Goal: Task Accomplishment & Management: Manage account settings

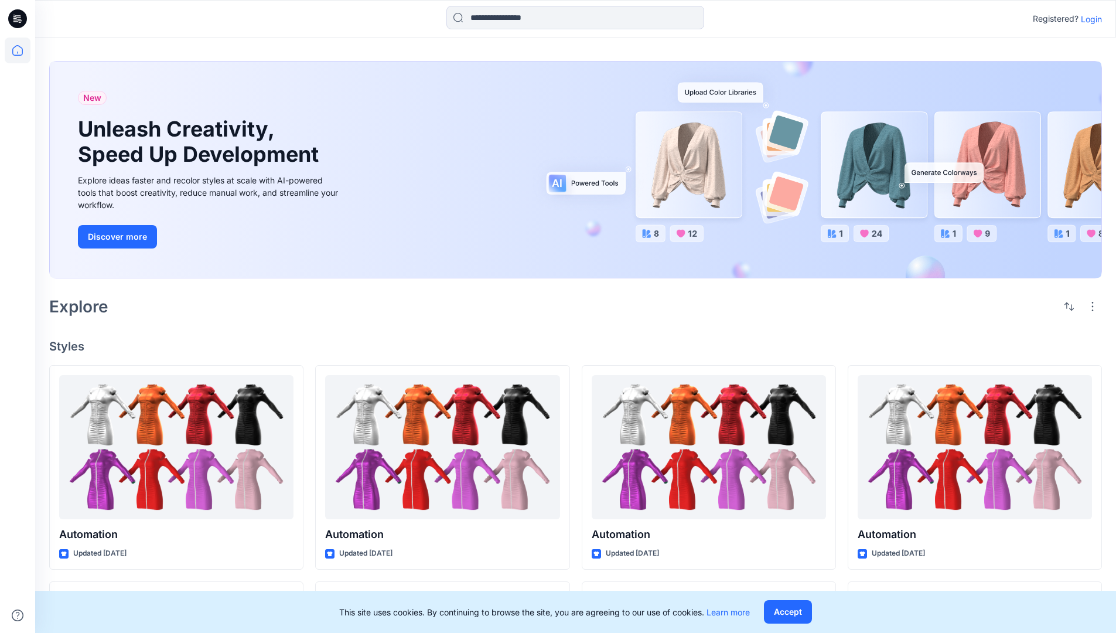
click at [1088, 19] on p "Login" at bounding box center [1091, 19] width 21 height 12
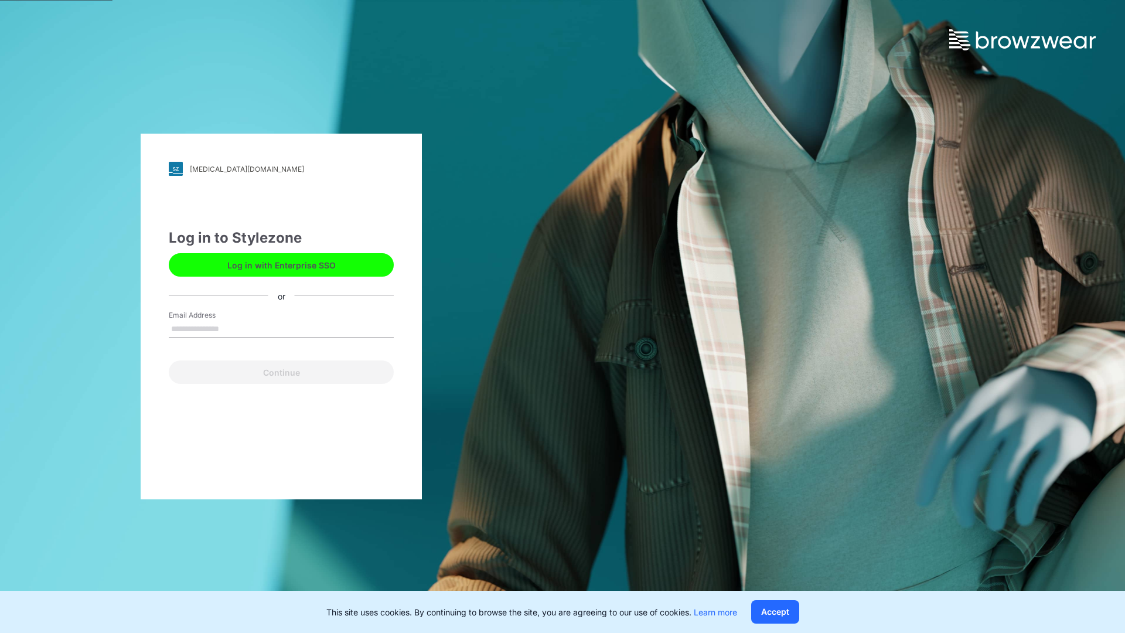
click at [231, 328] on input "Email Address" at bounding box center [281, 329] width 225 height 18
type input "**********"
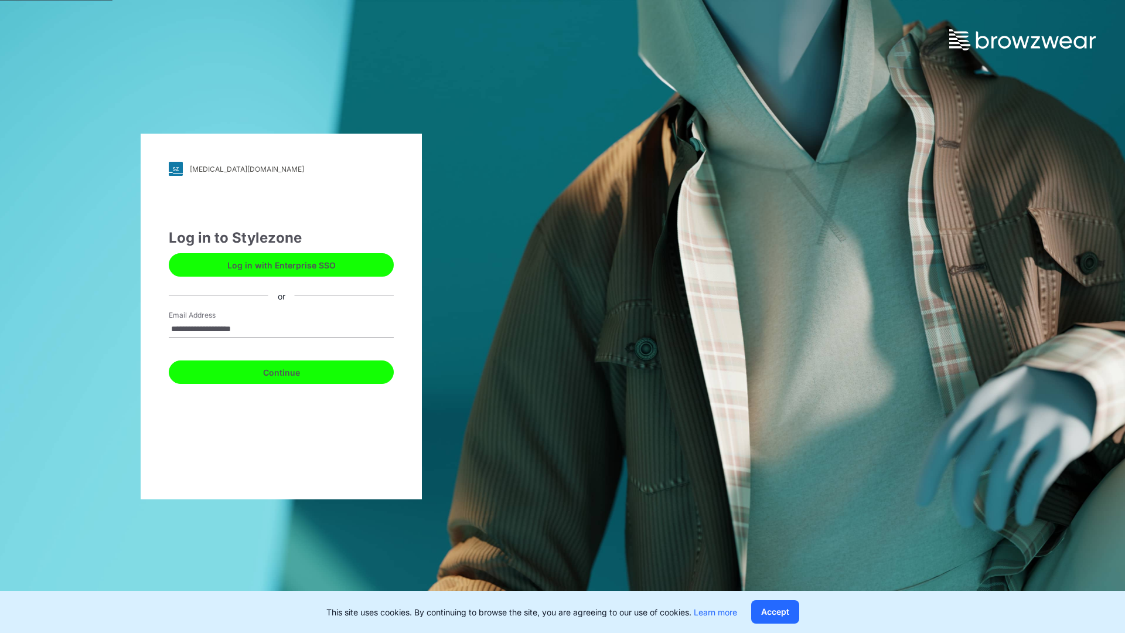
click at [294, 370] on button "Continue" at bounding box center [281, 371] width 225 height 23
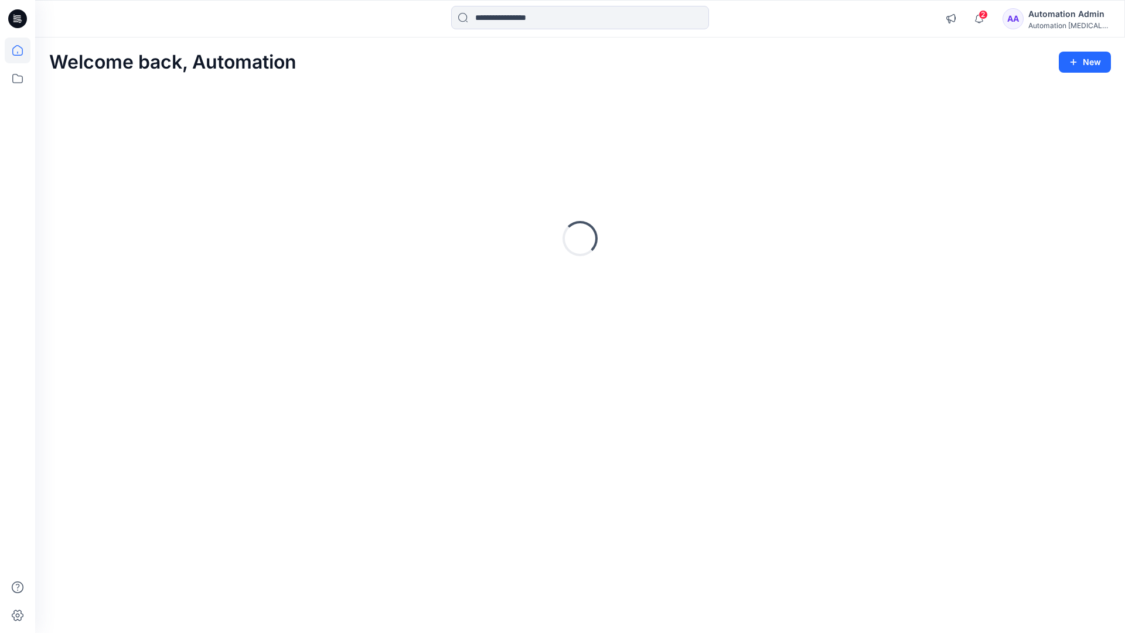
click at [22, 50] on icon at bounding box center [17, 50] width 11 height 11
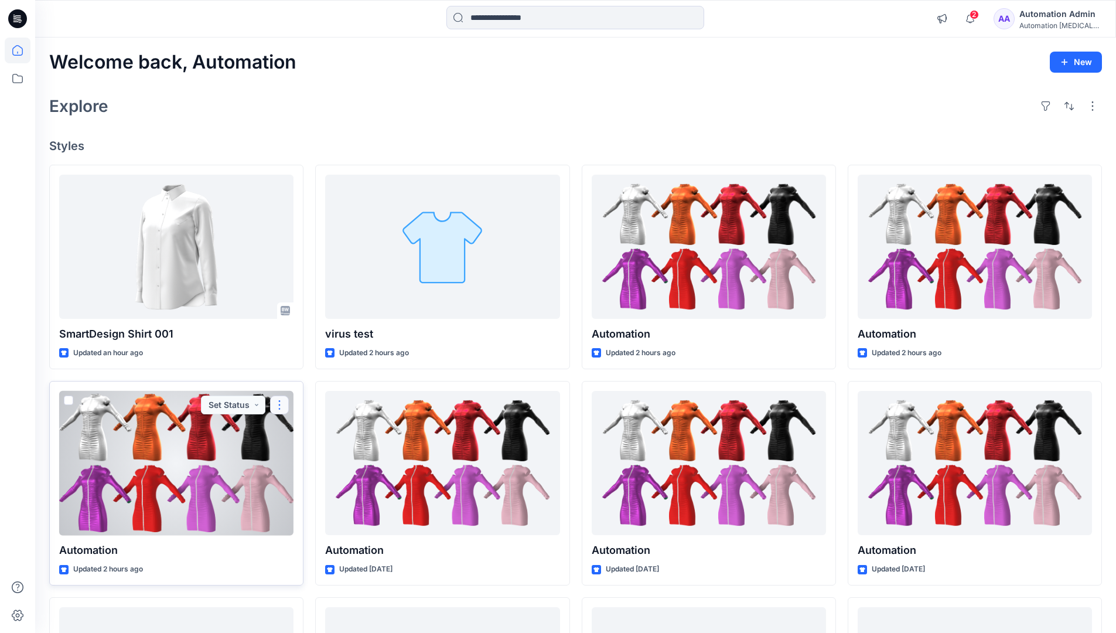
click at [279, 403] on button "button" at bounding box center [279, 404] width 19 height 19
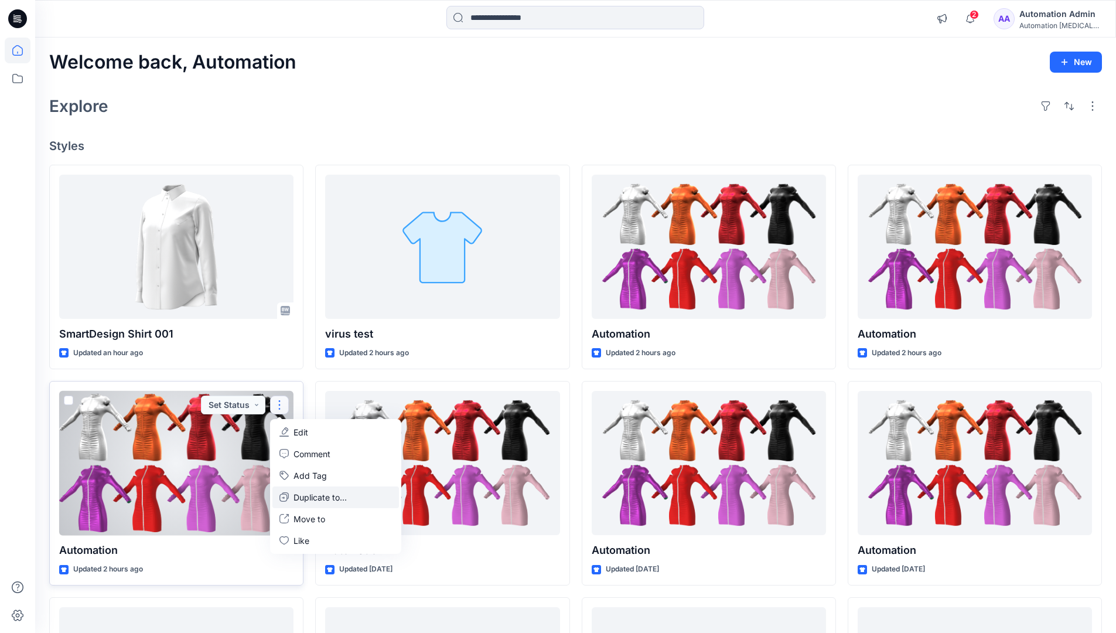
click at [298, 494] on p "Duplicate to..." at bounding box center [319, 497] width 53 height 12
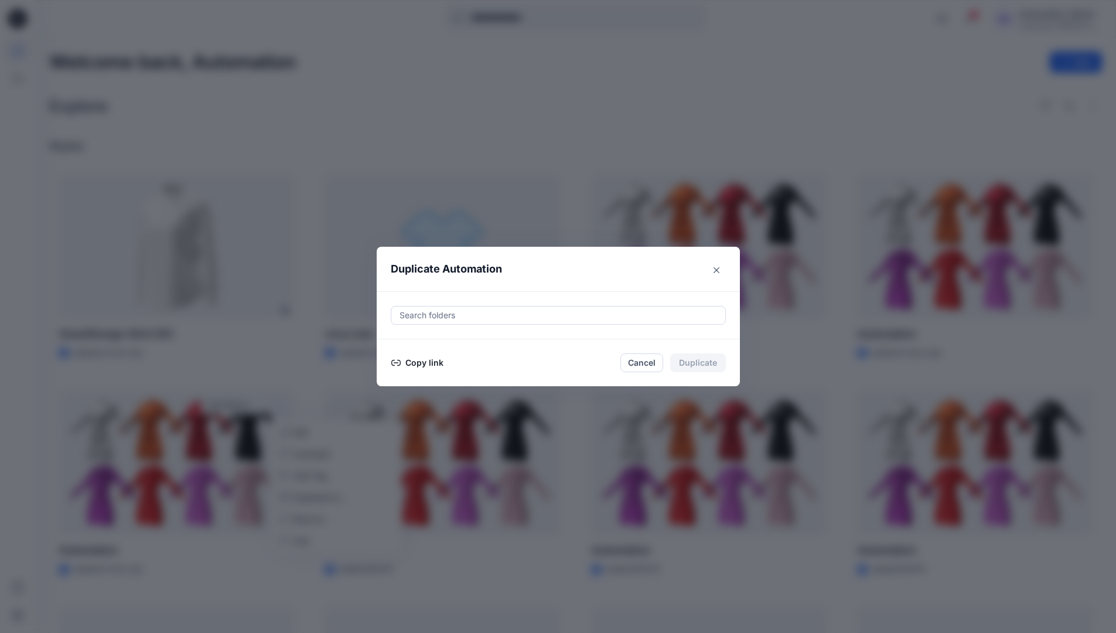
click at [440, 317] on div at bounding box center [558, 315] width 320 height 14
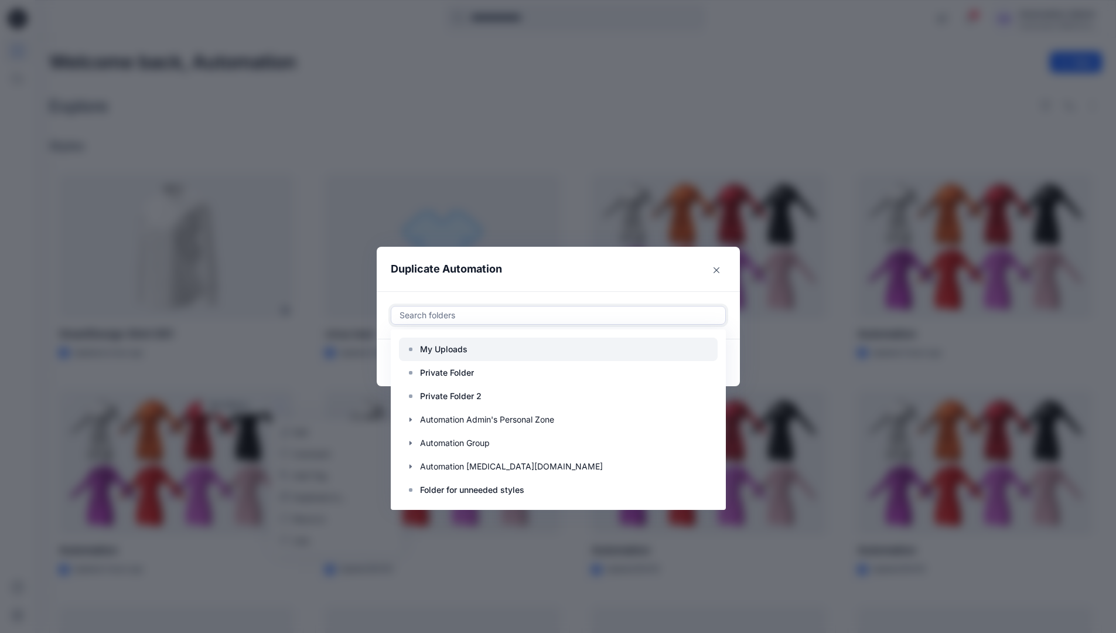
click at [450, 344] on p "My Uploads" at bounding box center [443, 349] width 47 height 14
click at [550, 276] on header "Duplicate Automation" at bounding box center [547, 269] width 340 height 45
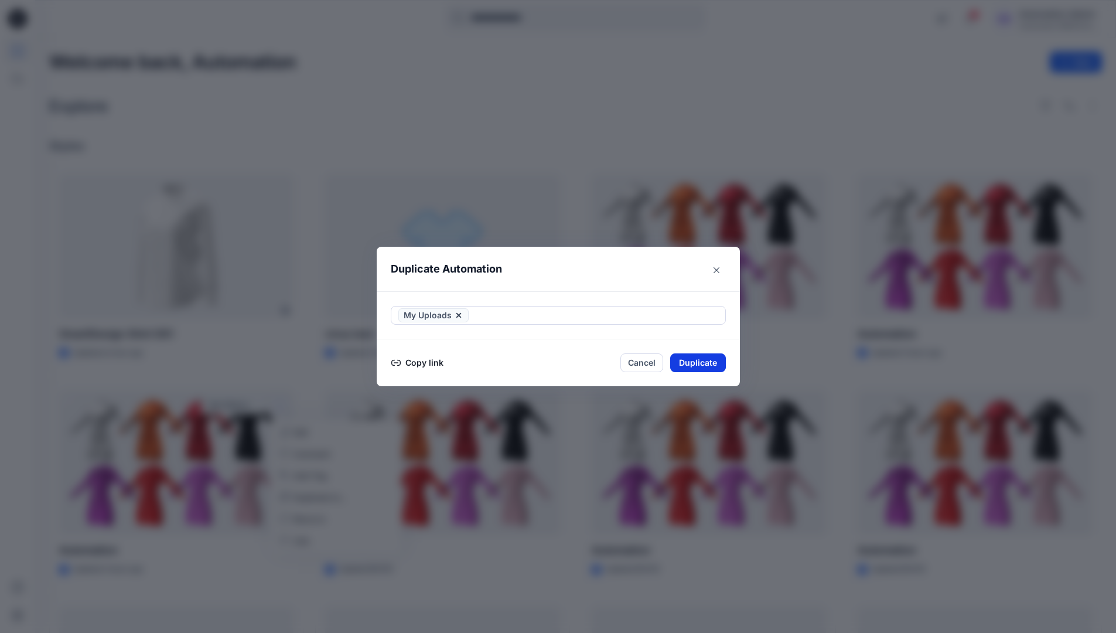
click at [709, 359] on button "Duplicate" at bounding box center [698, 362] width 56 height 19
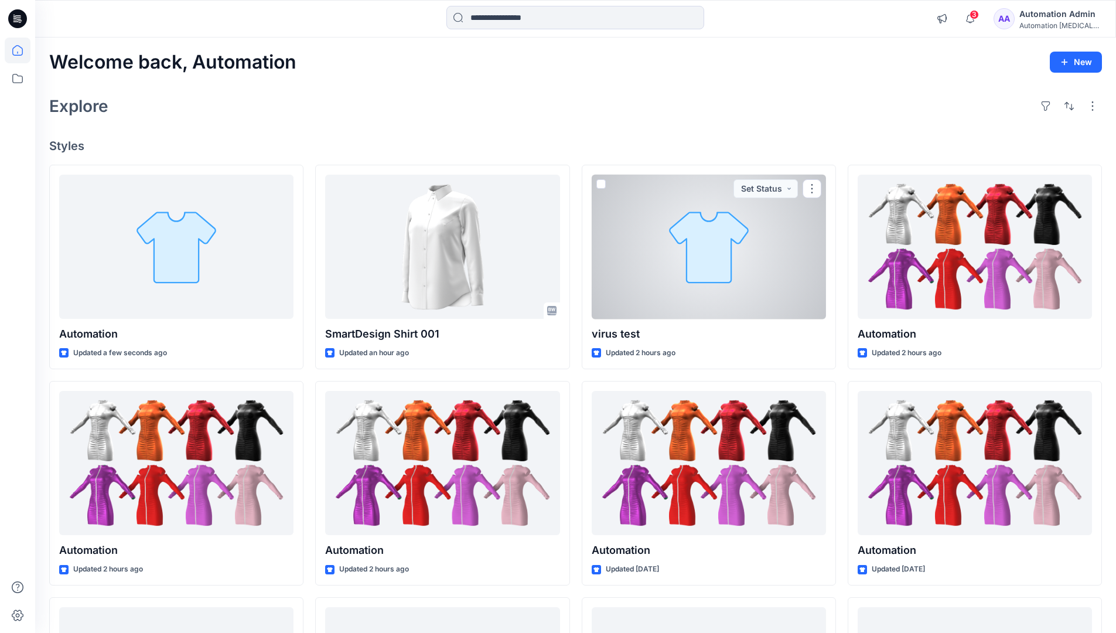
click at [12, 49] on icon at bounding box center [18, 50] width 26 height 26
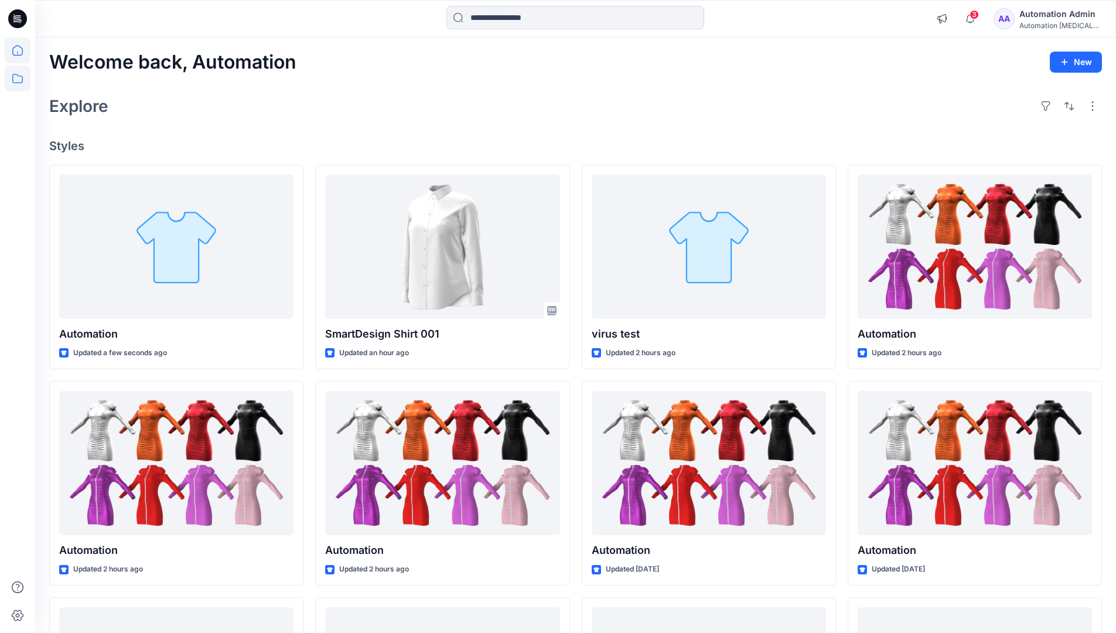
click at [19, 76] on icon at bounding box center [18, 79] width 26 height 26
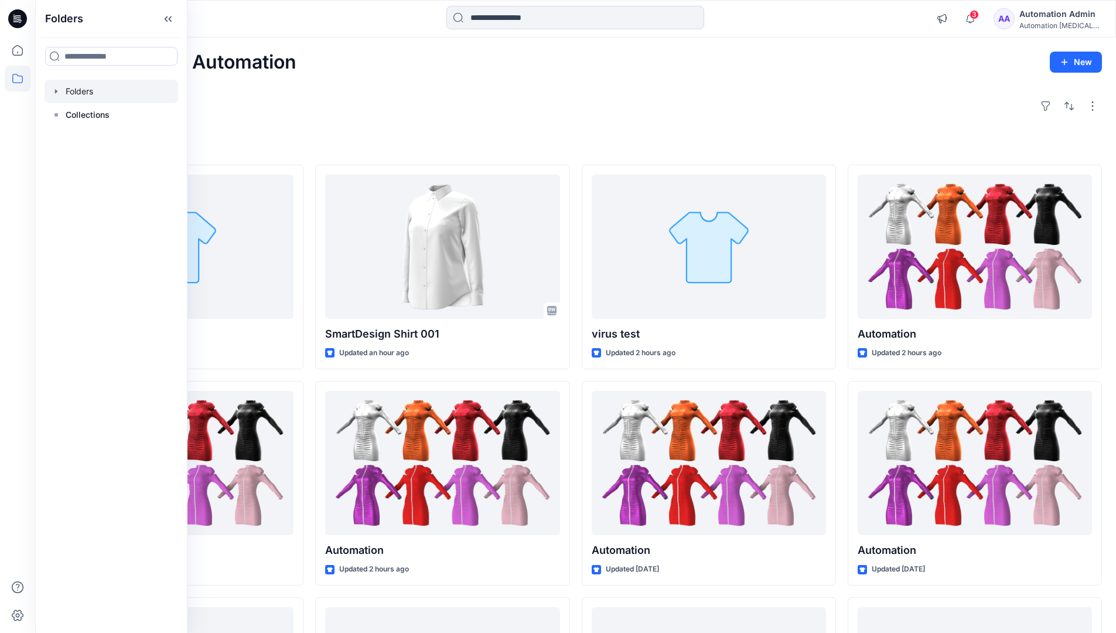
click at [86, 90] on div at bounding box center [112, 91] width 134 height 23
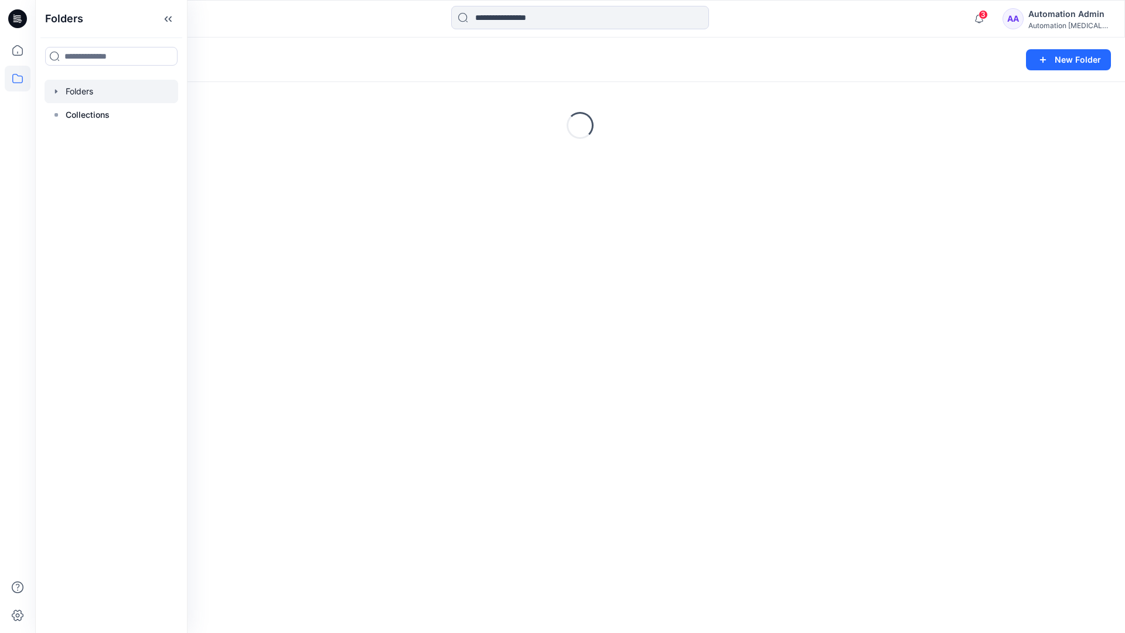
click at [1053, 20] on div "Automation Admin" at bounding box center [1069, 14] width 82 height 14
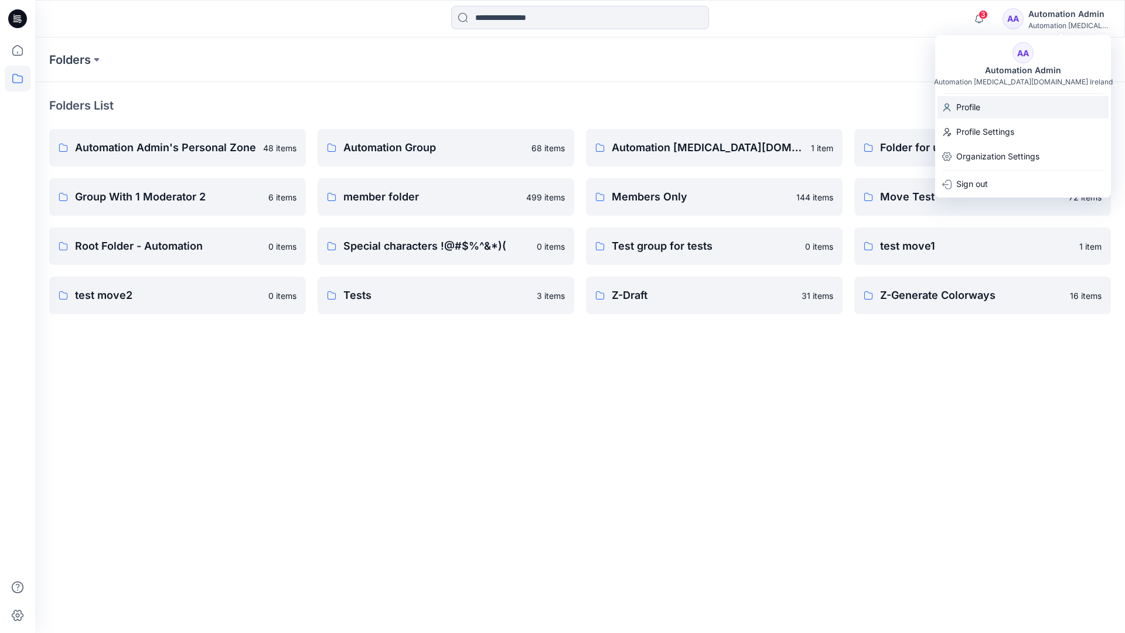
click at [976, 107] on p "Profile" at bounding box center [968, 107] width 24 height 22
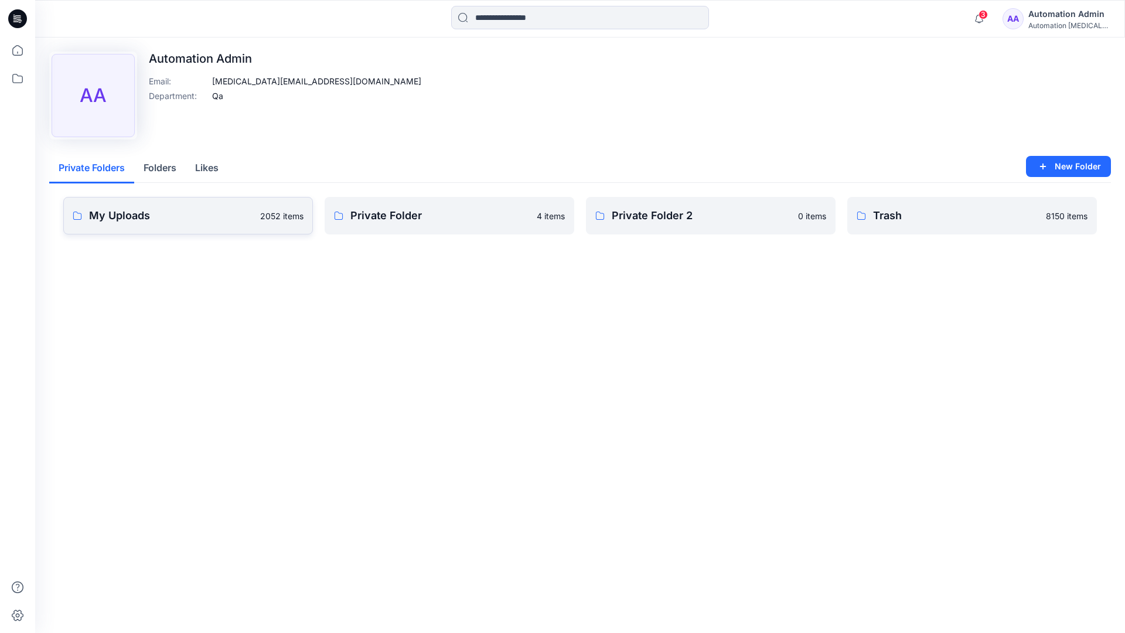
click at [205, 224] on link "My Uploads 2052 items" at bounding box center [188, 215] width 250 height 37
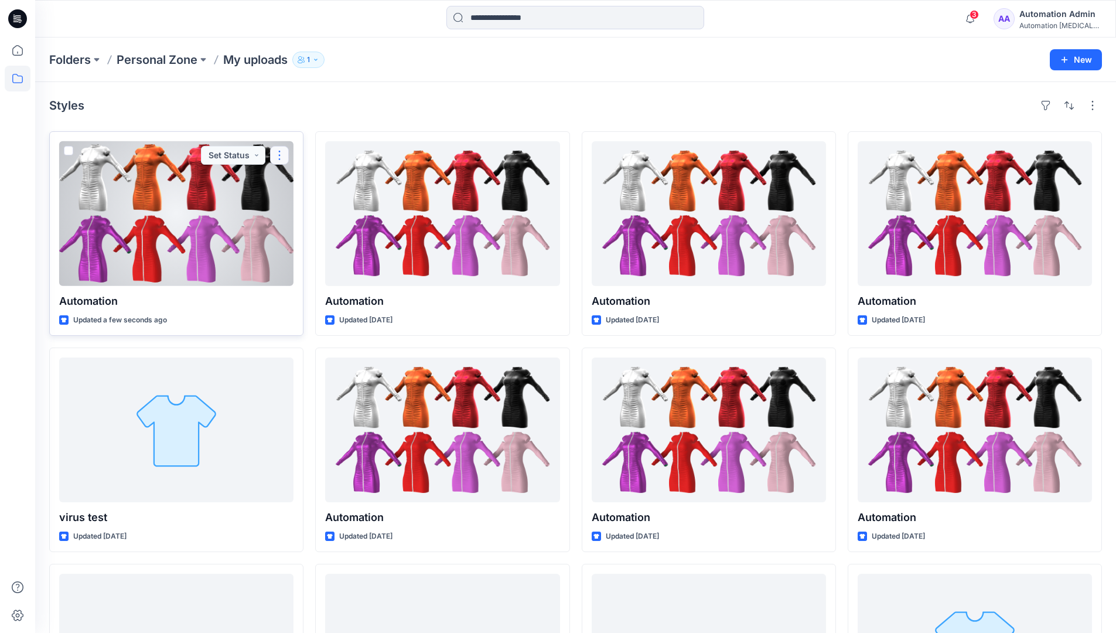
click at [278, 158] on button "button" at bounding box center [279, 155] width 19 height 19
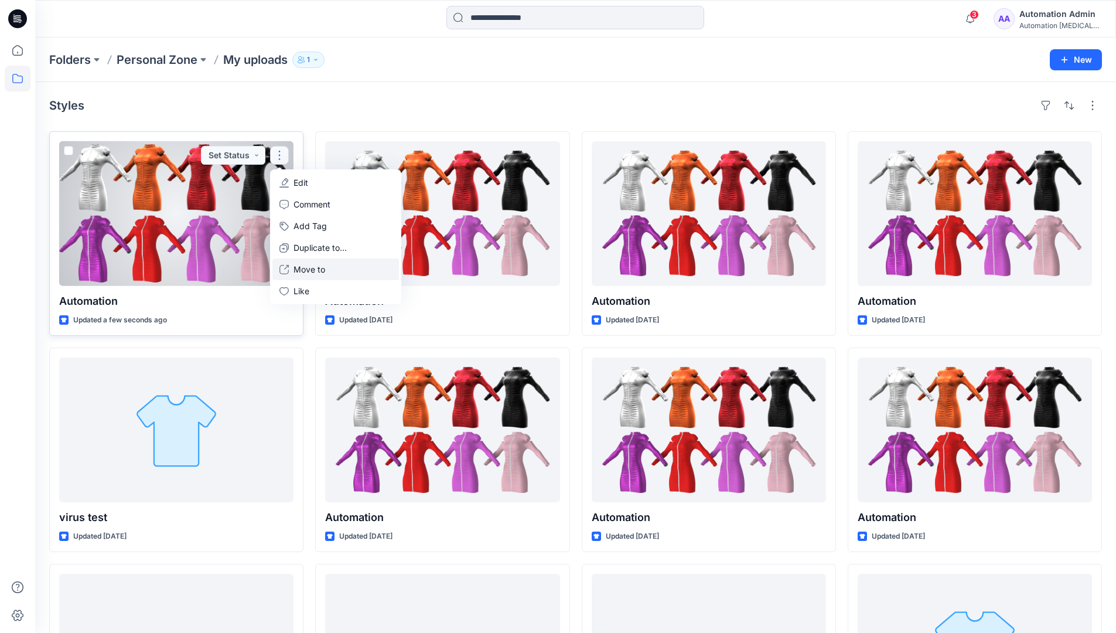
click at [292, 270] on button "Move to" at bounding box center [335, 269] width 127 height 22
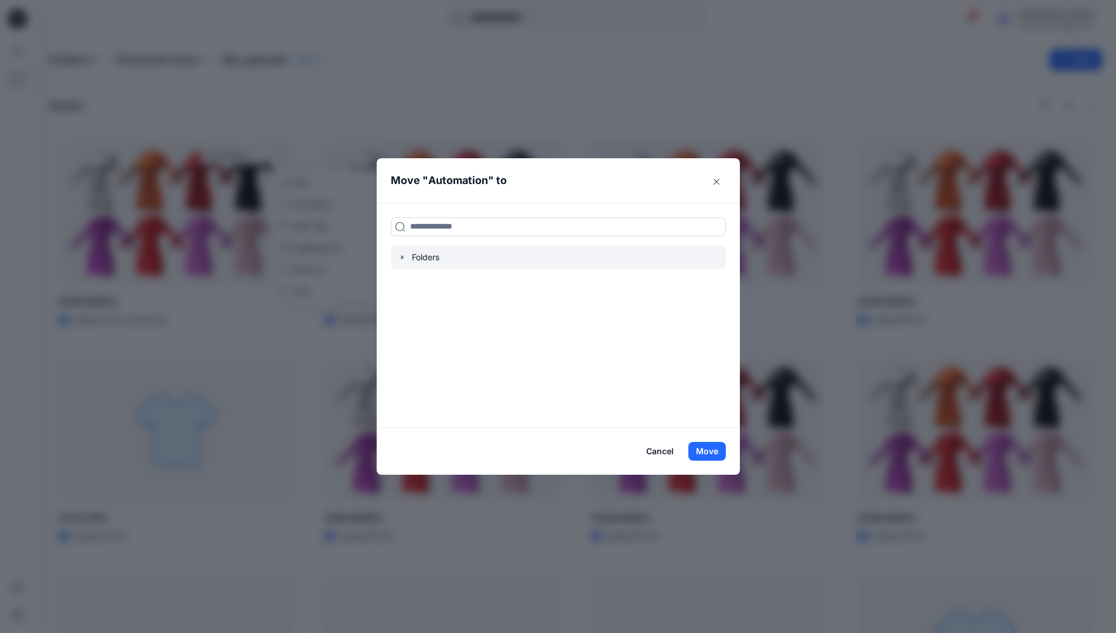
click at [407, 254] on icon "button" at bounding box center [402, 256] width 9 height 9
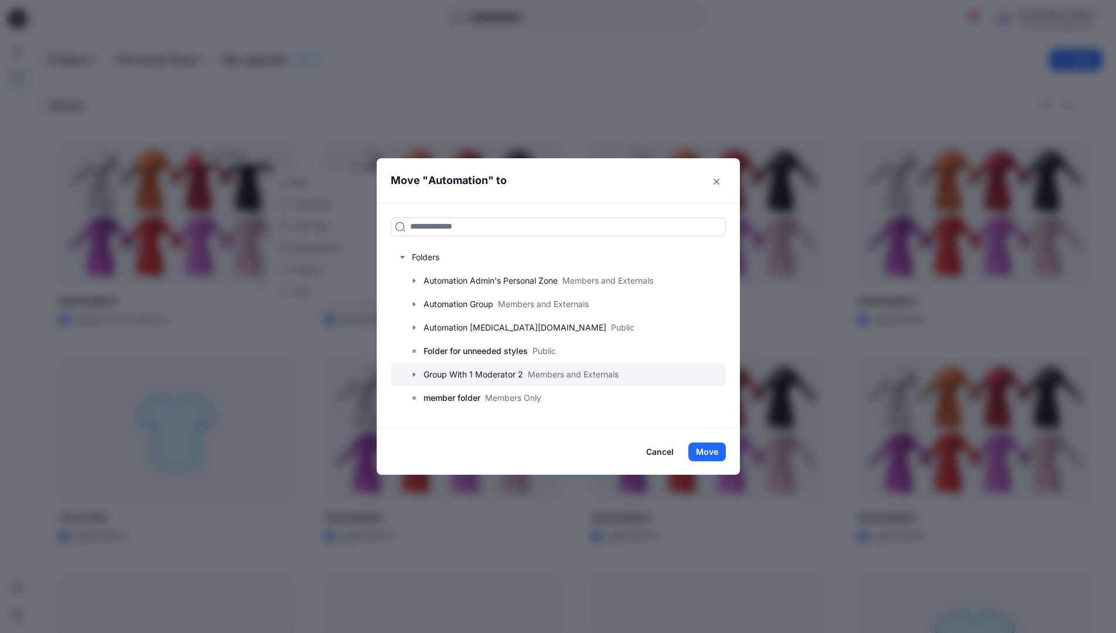
click at [428, 370] on div at bounding box center [558, 374] width 335 height 23
click at [716, 450] on button "Move" at bounding box center [706, 451] width 37 height 19
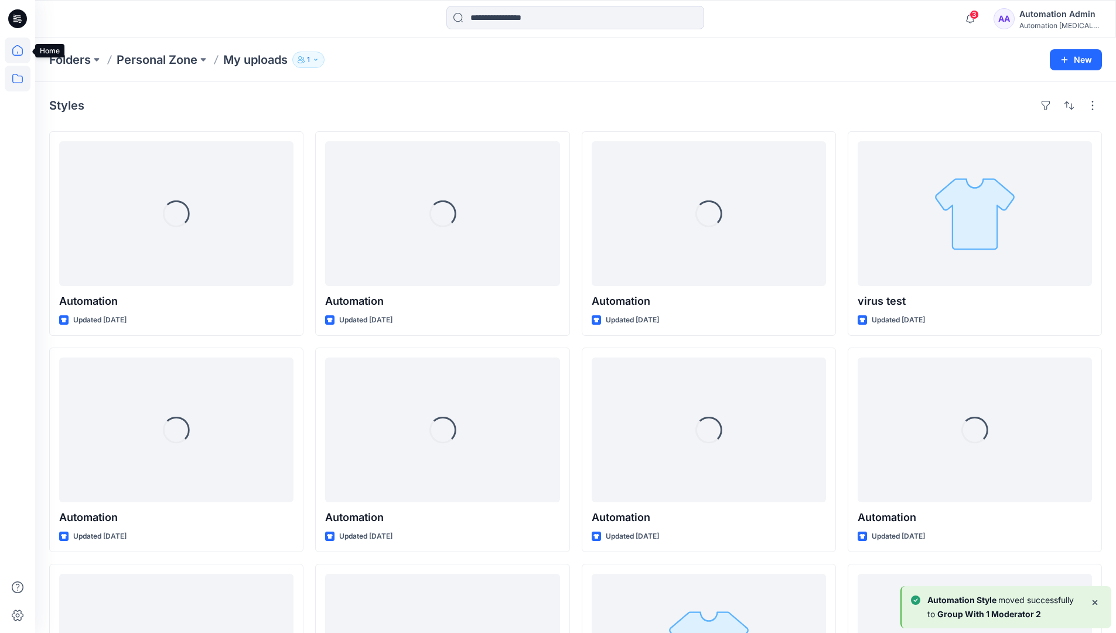
click at [18, 53] on icon at bounding box center [18, 50] width 26 height 26
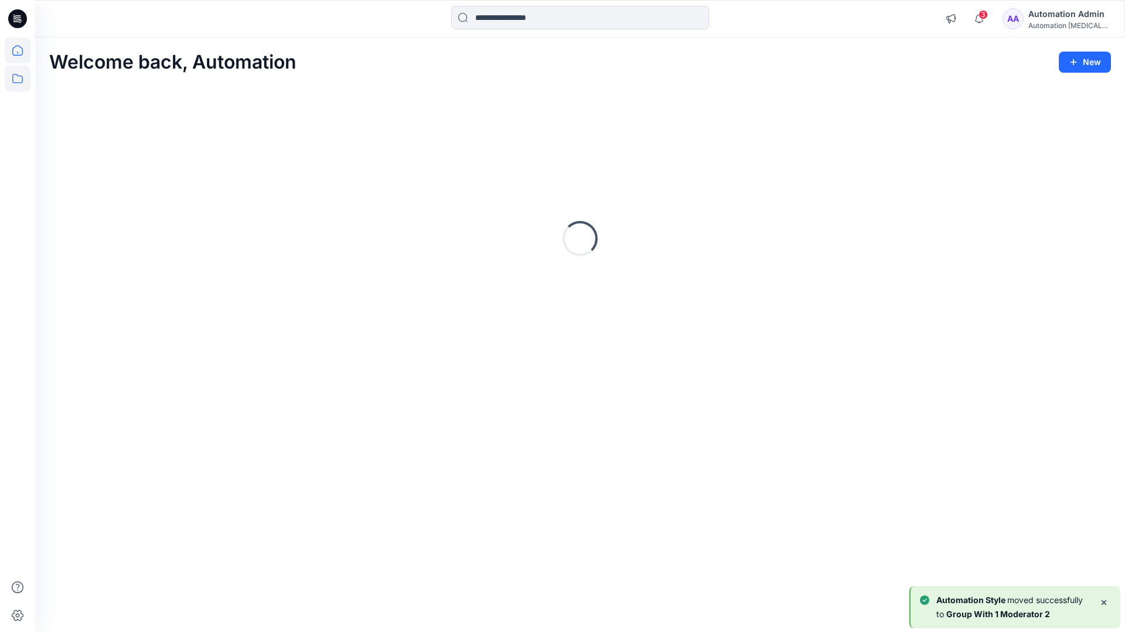
click at [19, 76] on icon at bounding box center [17, 78] width 11 height 9
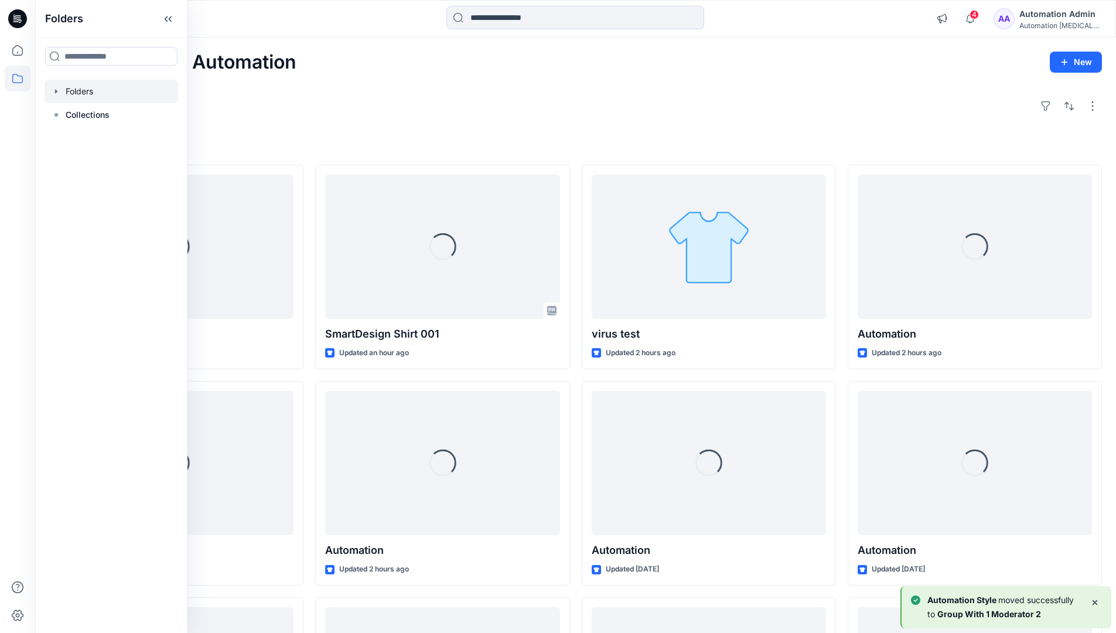
click at [86, 90] on div at bounding box center [112, 91] width 134 height 23
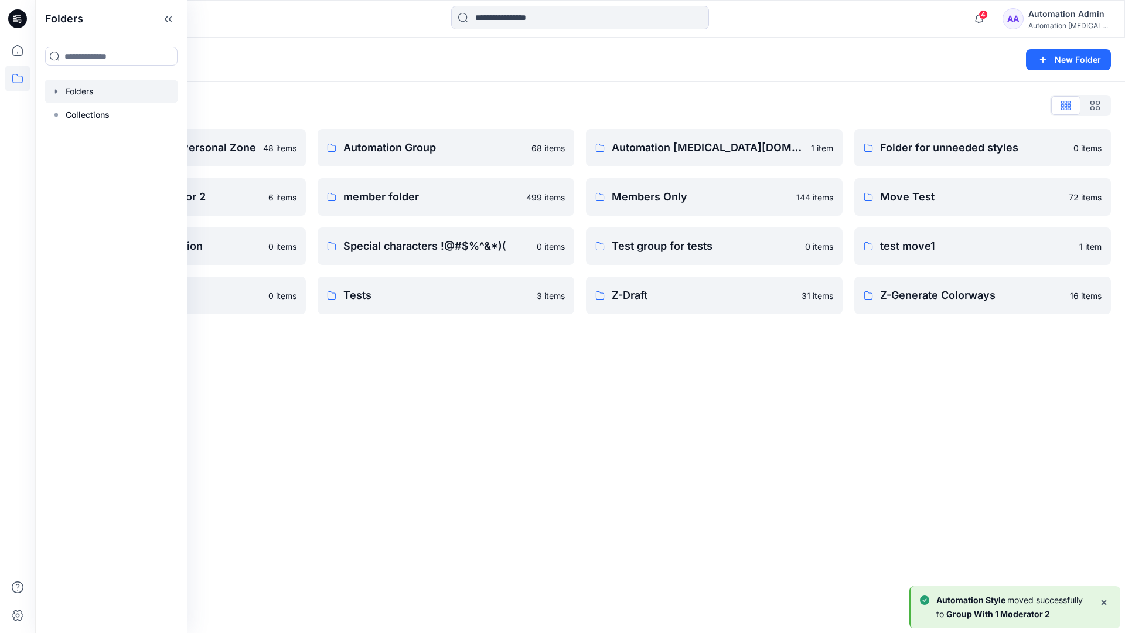
click at [469, 372] on div "Folders New Folder Folders List Automation Admin's Personal Zone 48 items Group…" at bounding box center [579, 334] width 1089 height 595
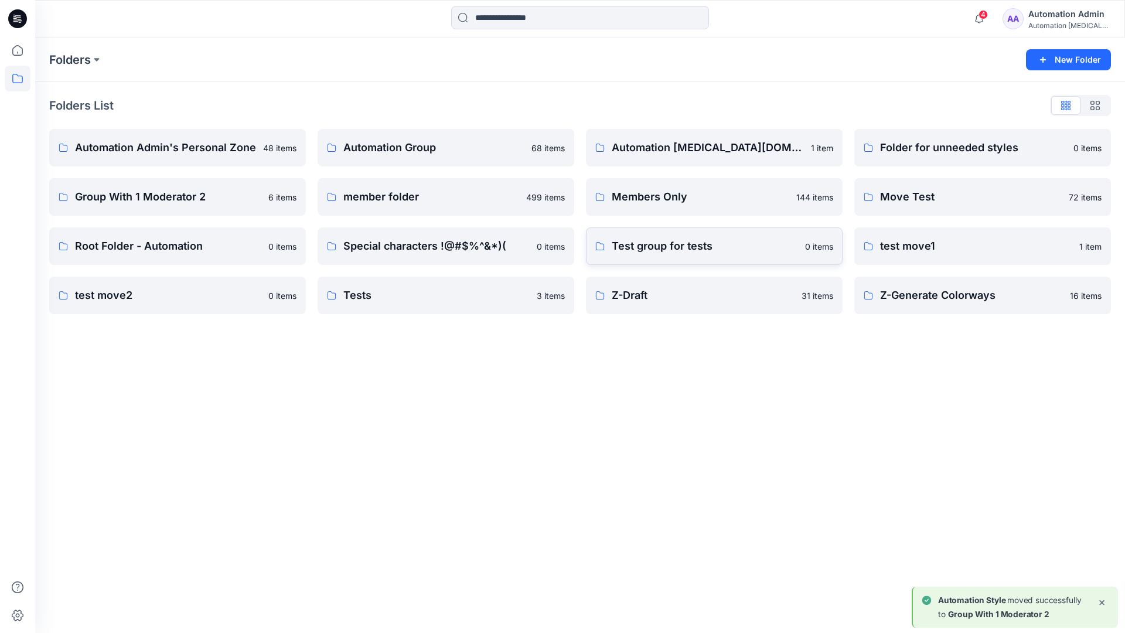
click at [702, 250] on p "Test group for tests" at bounding box center [705, 246] width 186 height 16
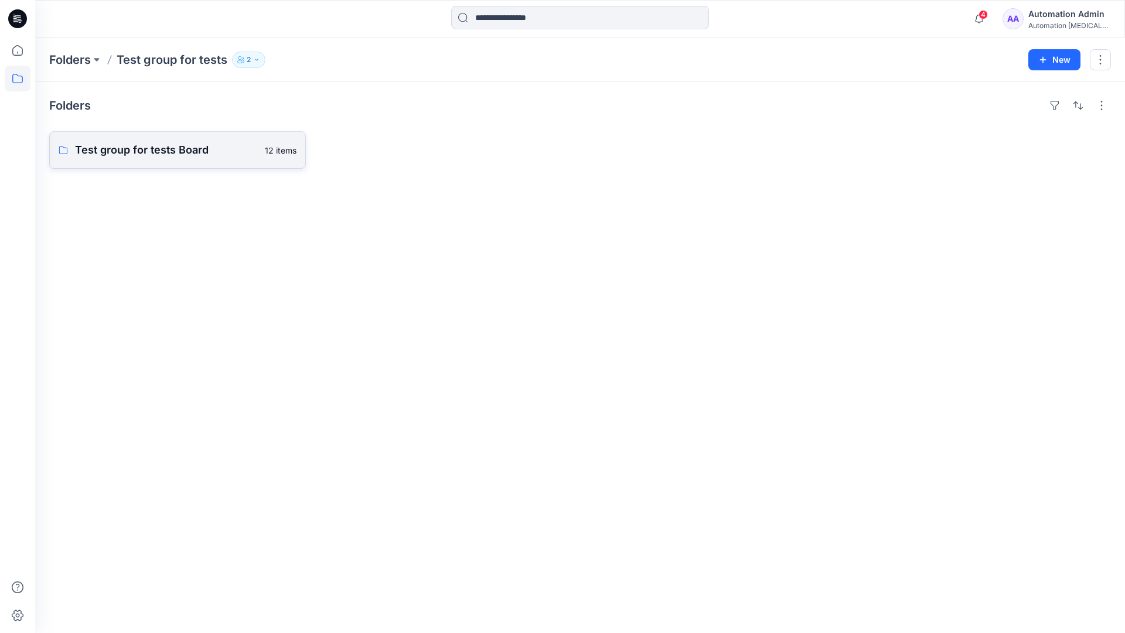
click at [201, 159] on link "Test group for tests Board 12 items" at bounding box center [177, 149] width 257 height 37
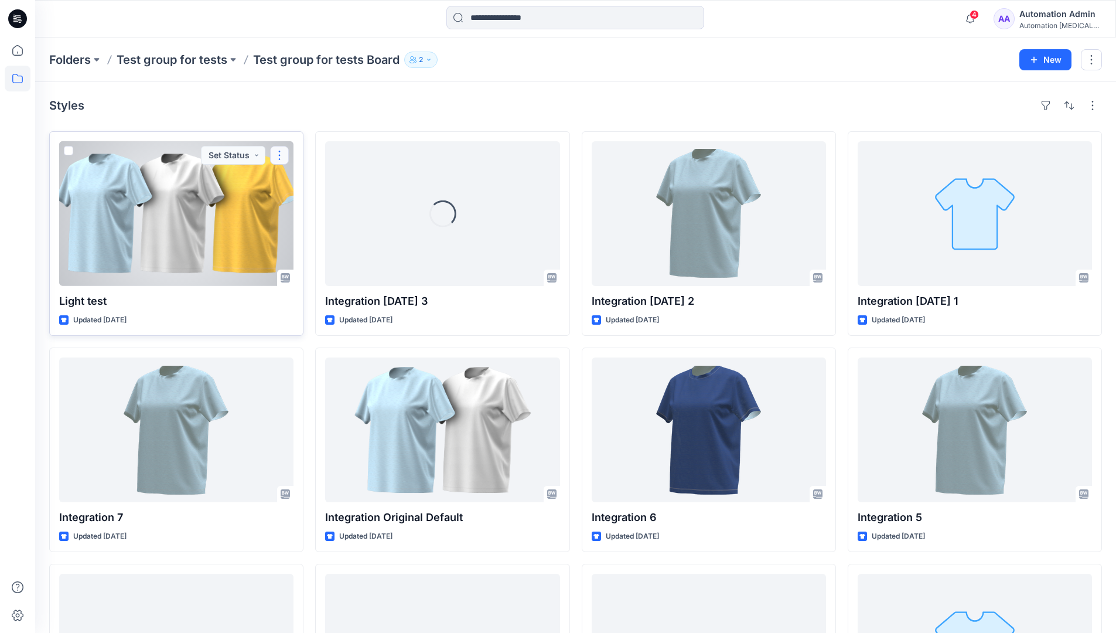
click at [283, 155] on button "button" at bounding box center [279, 155] width 19 height 19
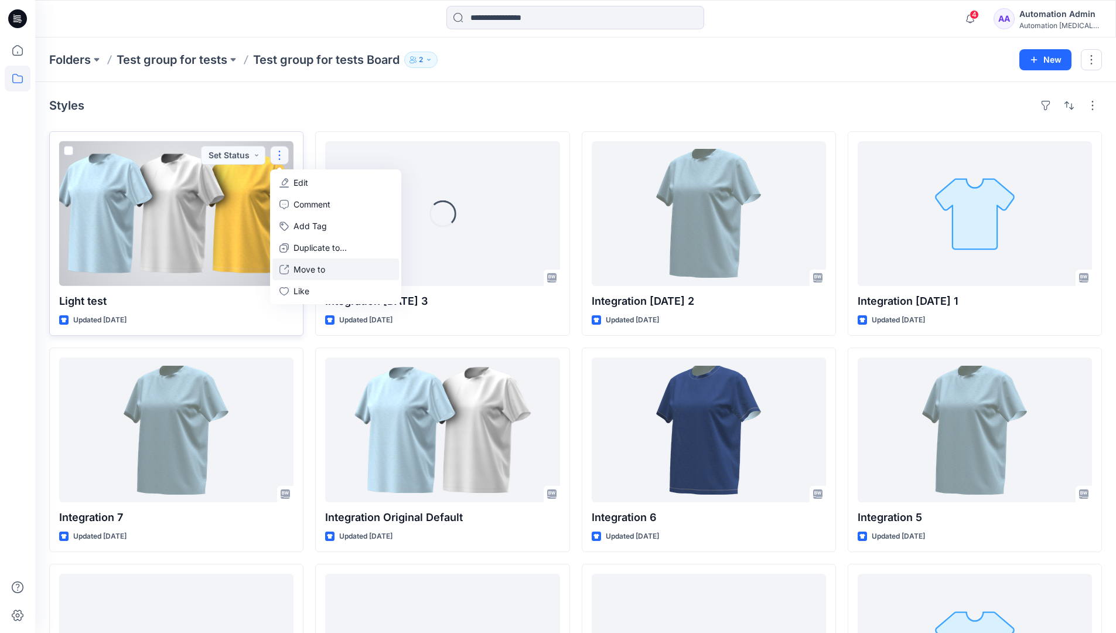
click at [308, 265] on p "Move to" at bounding box center [309, 269] width 32 height 12
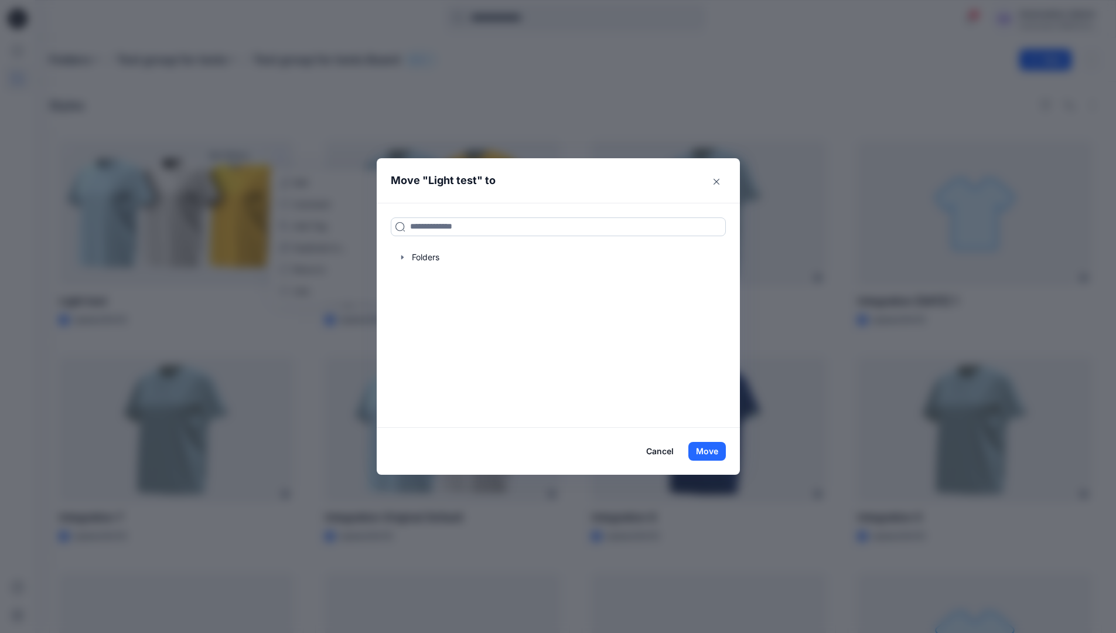
click at [432, 231] on input at bounding box center [558, 226] width 335 height 19
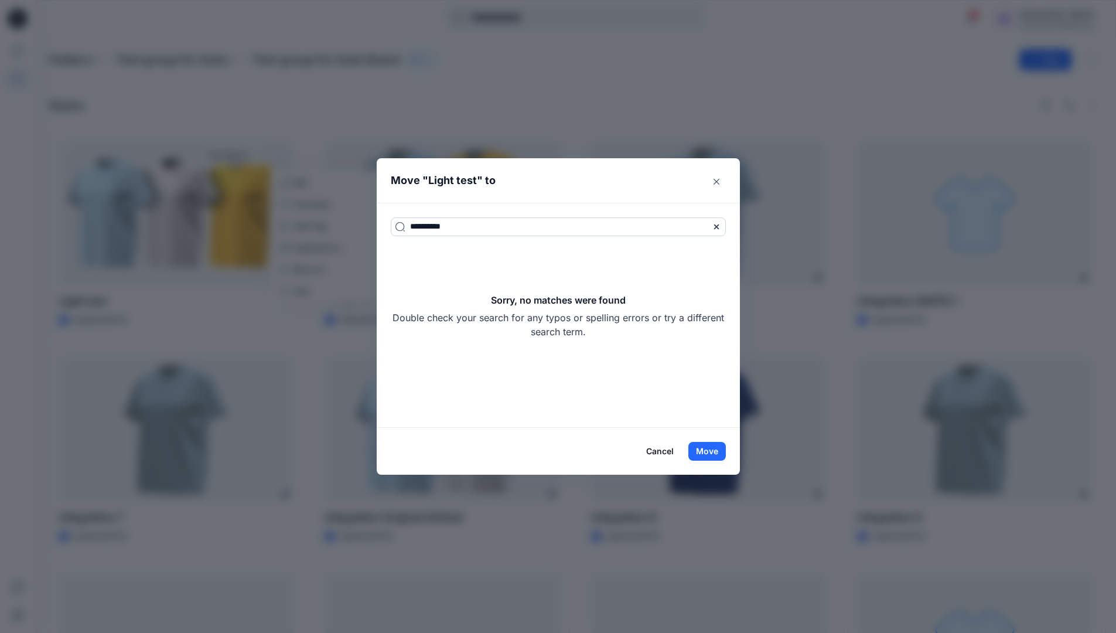
type input "**********"
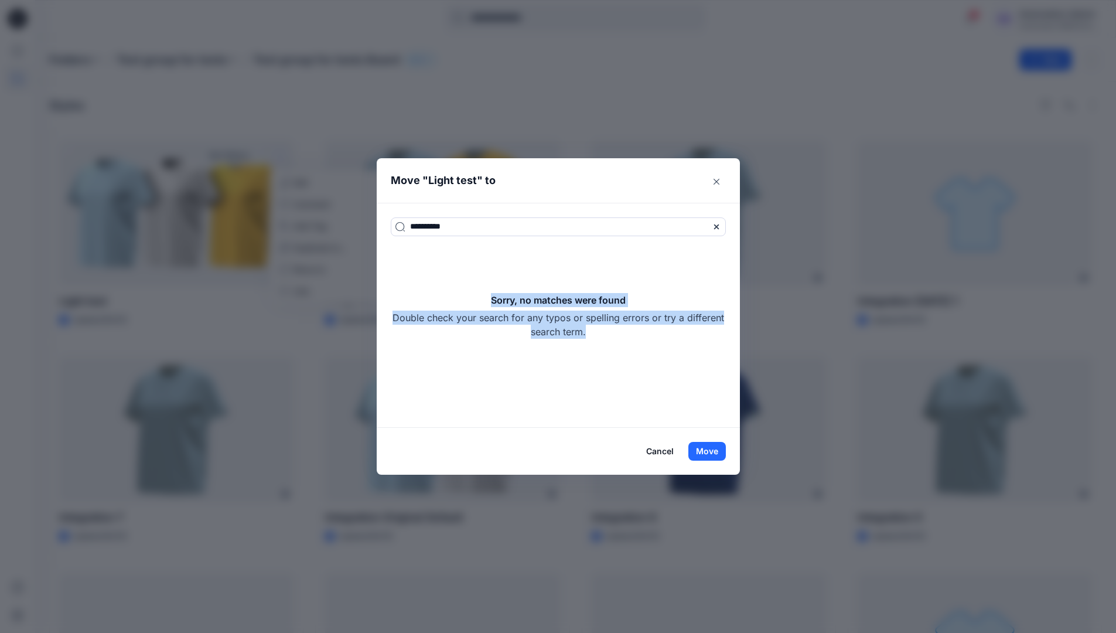
drag, startPoint x: 432, startPoint y: 231, endPoint x: 634, endPoint y: 327, distance: 224.0
click at [634, 327] on div "Sorry, no matches were found Double check your search for any typos or spelling…" at bounding box center [558, 316] width 335 height 46
click at [718, 445] on button "Move" at bounding box center [706, 451] width 37 height 19
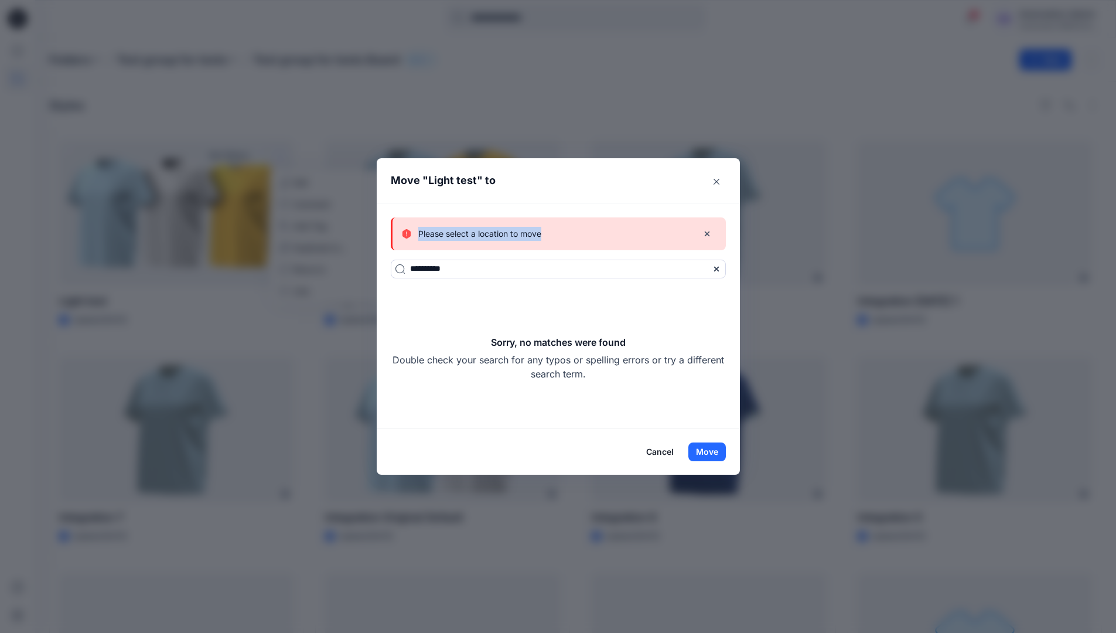
drag, startPoint x: 718, startPoint y: 445, endPoint x: 552, endPoint y: 234, distance: 268.7
click at [552, 234] on div "Please select a location to move" at bounding box center [545, 234] width 286 height 14
click at [659, 450] on button "Cancel" at bounding box center [659, 451] width 43 height 19
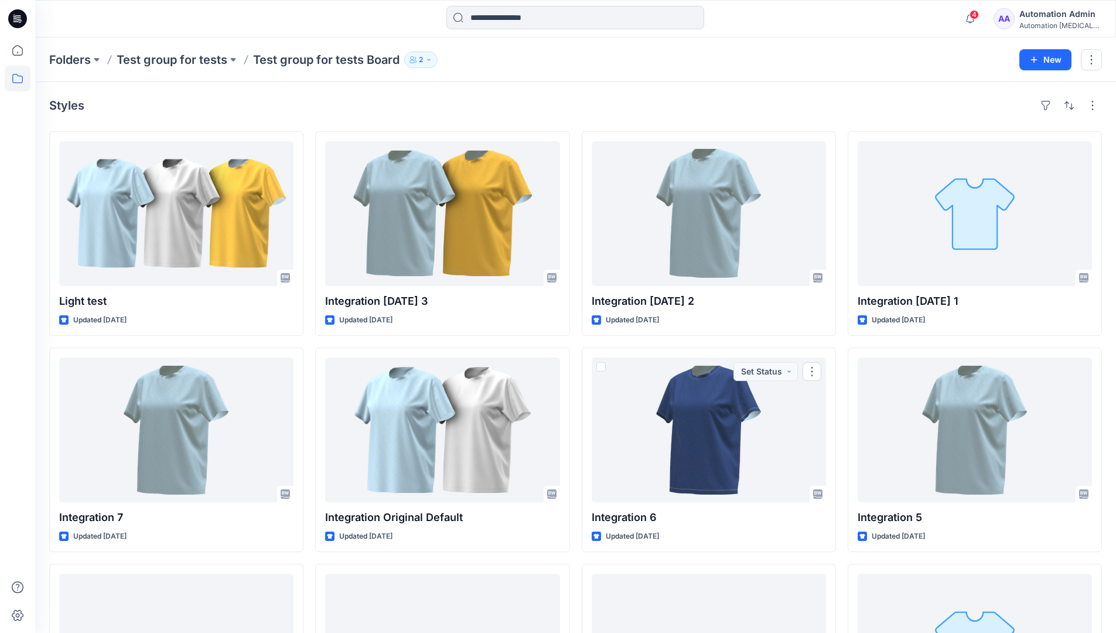
click at [1053, 15] on div "Automation Admin" at bounding box center [1060, 14] width 82 height 14
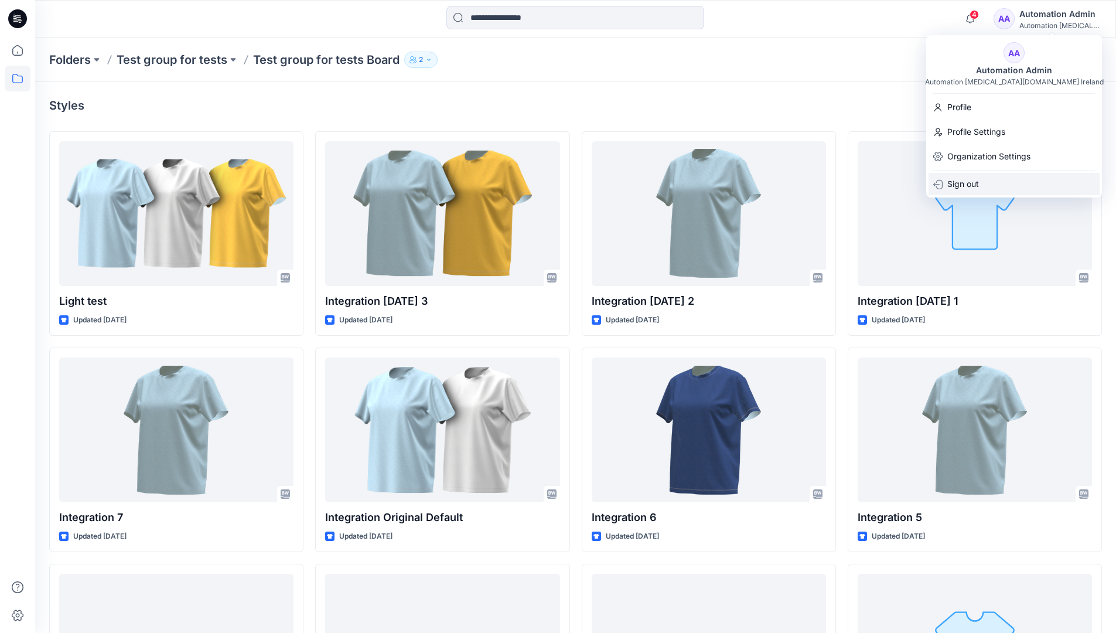
click at [957, 187] on p "Sign out" at bounding box center [963, 184] width 32 height 22
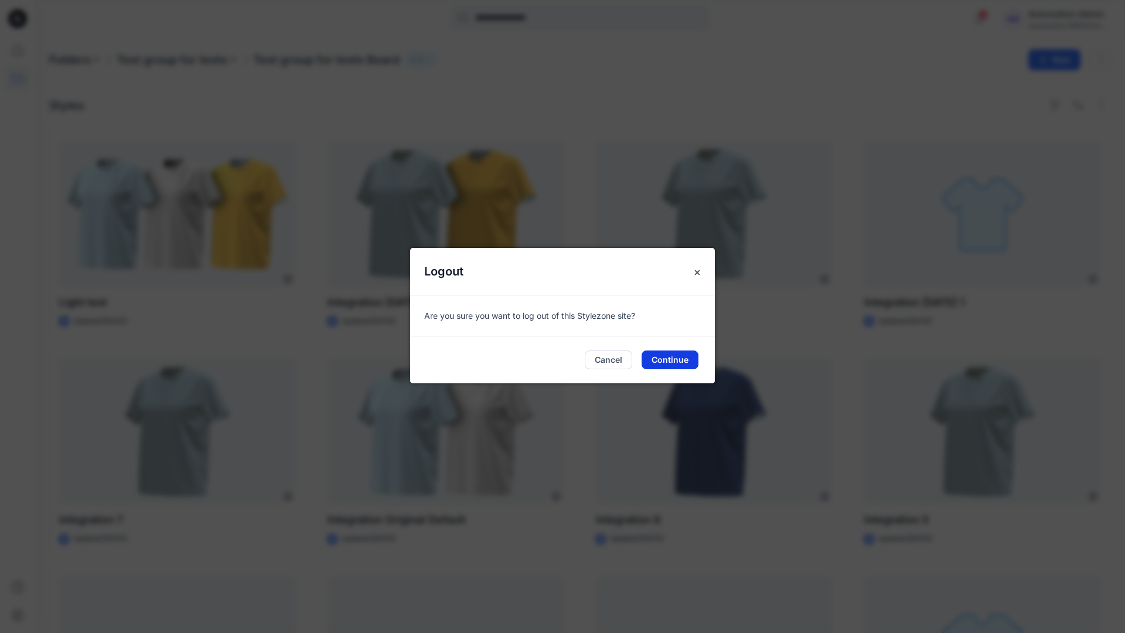
click at [683, 362] on button "Continue" at bounding box center [669, 359] width 57 height 19
